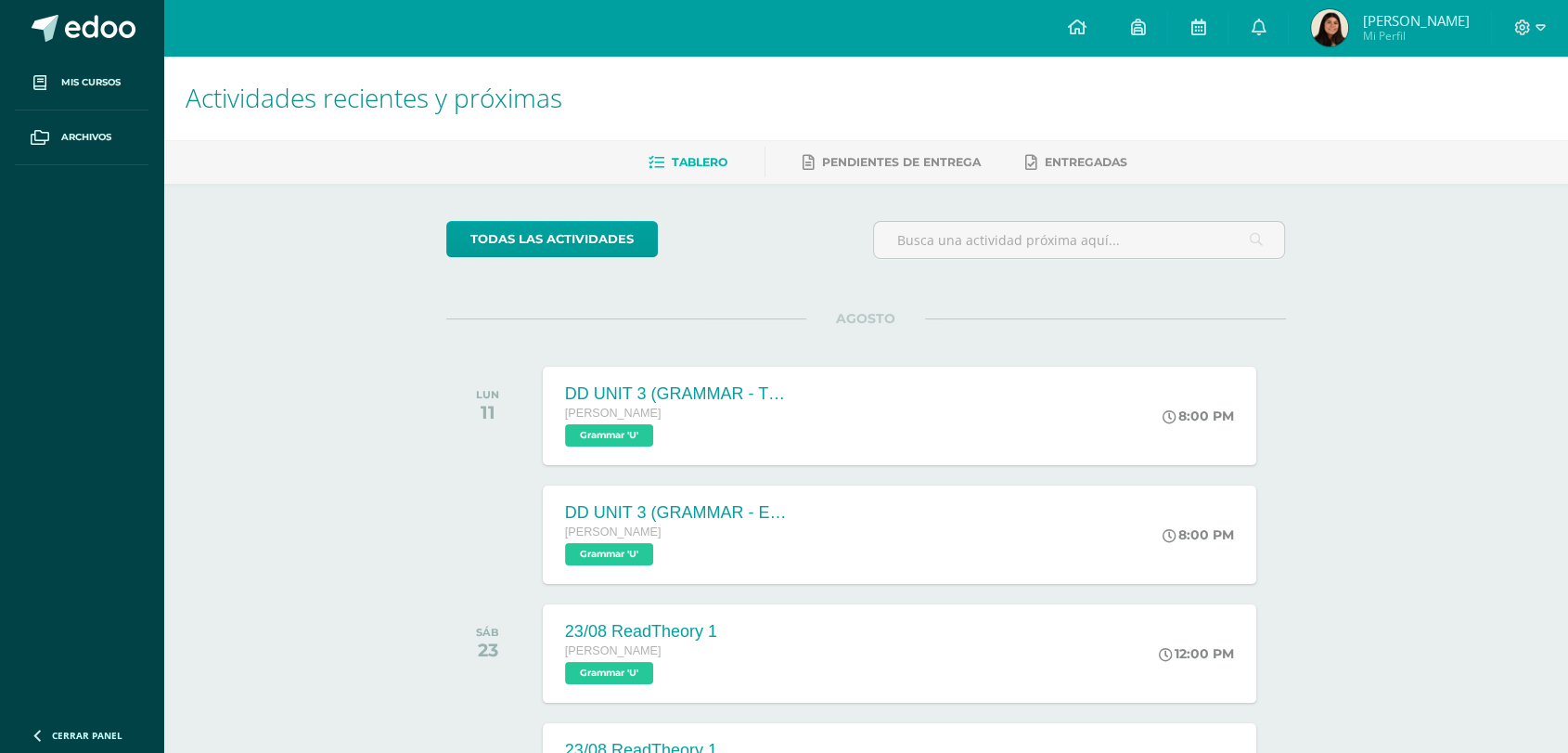
click at [1307, 21] on span "Daniela Alejandra Mi Perfil" at bounding box center [1390, 28] width 165 height 37
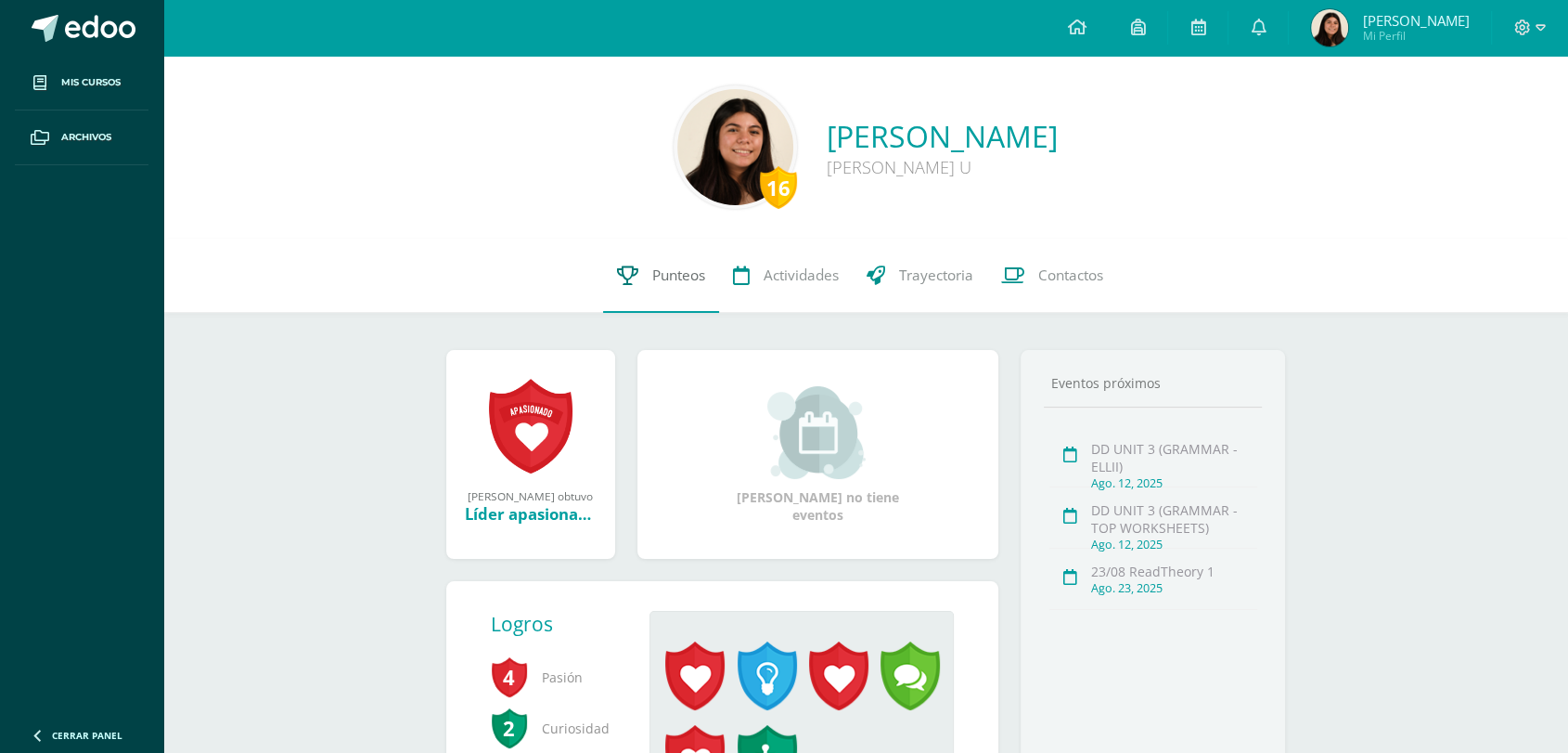
click at [662, 278] on span "Punteos" at bounding box center [678, 275] width 53 height 19
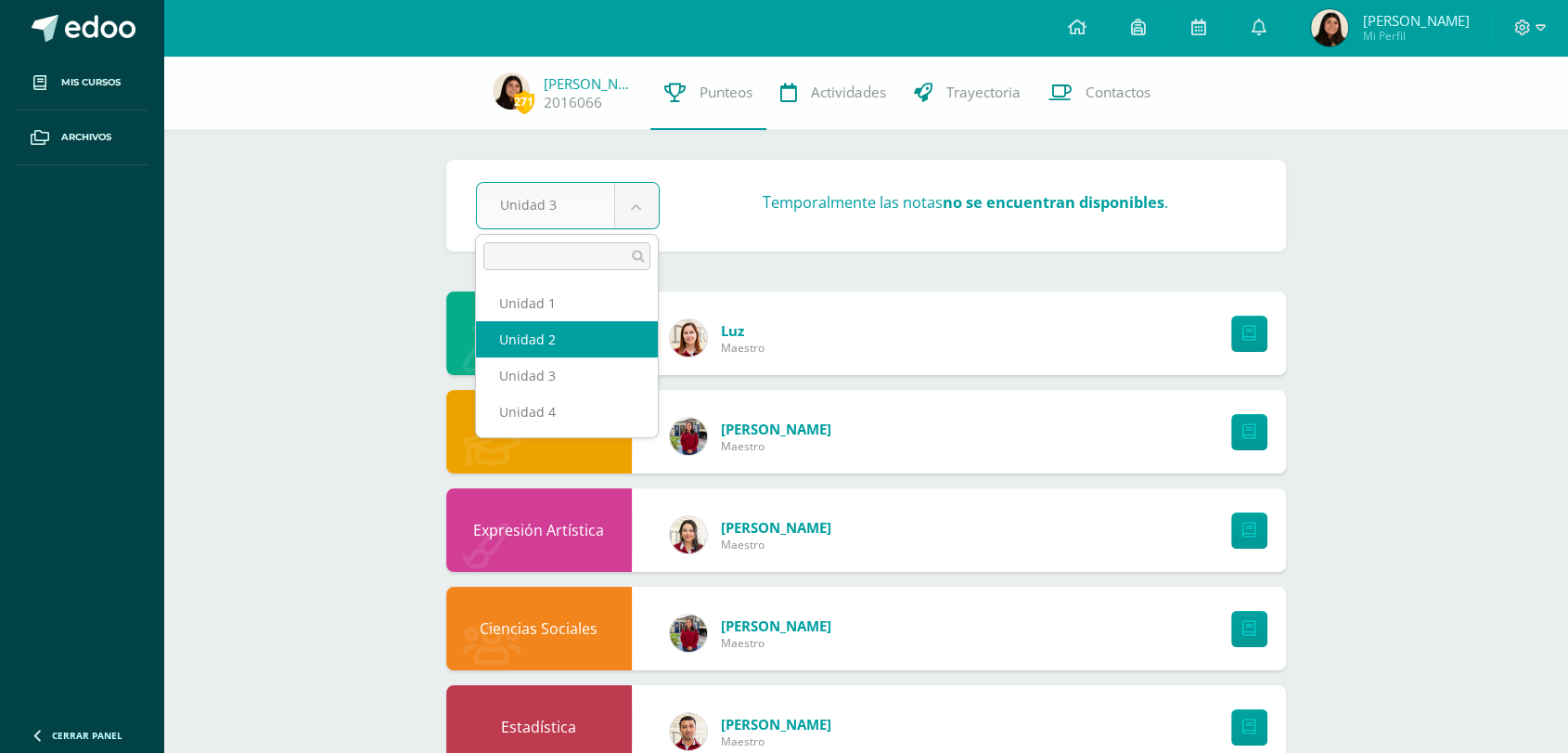
select select "Unidad 2"
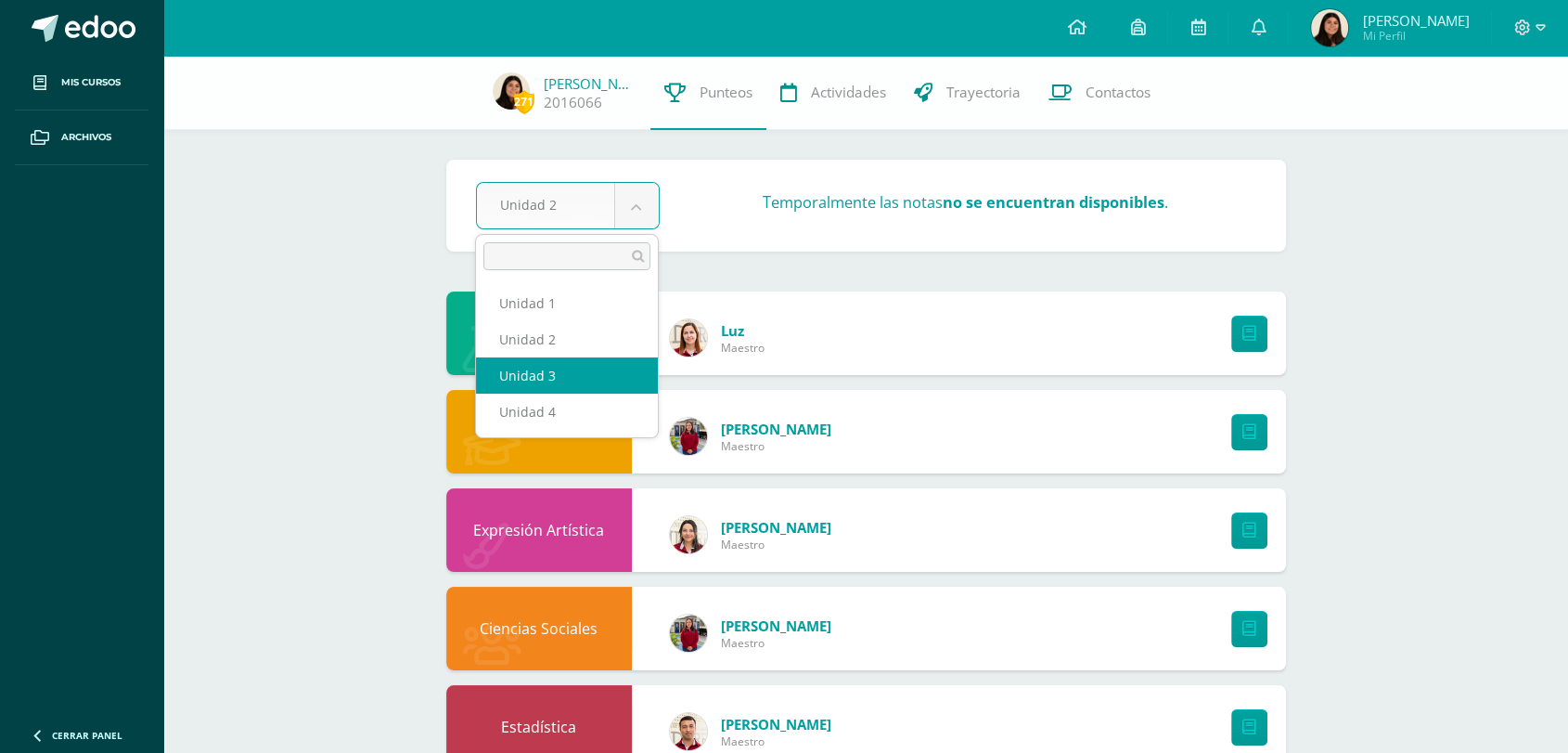
select select "Unidad 3"
